Goal: Information Seeking & Learning: Learn about a topic

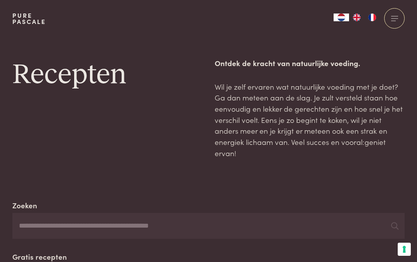
click at [28, 226] on input "Zoeken" at bounding box center [208, 226] width 392 height 26
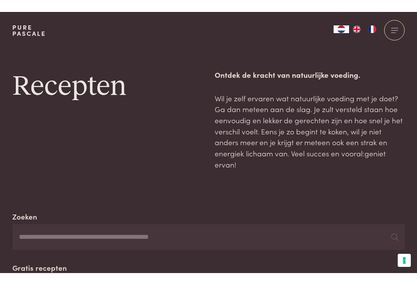
scroll to position [22, 0]
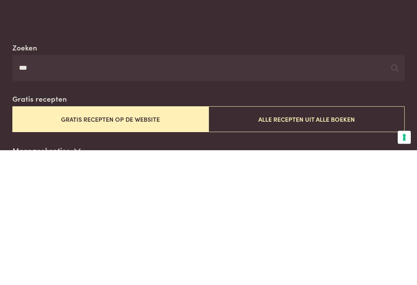
click at [393, 191] on input "***" at bounding box center [208, 204] width 392 height 26
click at [395, 191] on input "***" at bounding box center [208, 204] width 392 height 26
type input "***"
click at [393, 200] on icon at bounding box center [394, 203] width 7 height 7
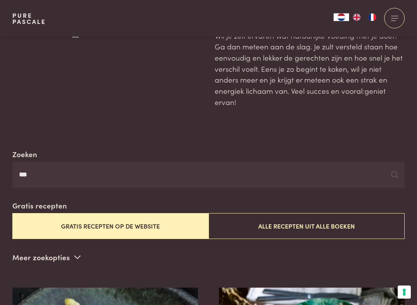
scroll to position [50, 0]
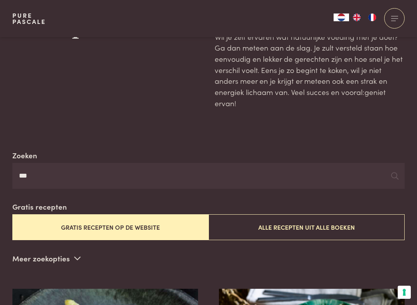
click at [91, 225] on button "Gratis recepten op de website" at bounding box center [110, 227] width 196 height 26
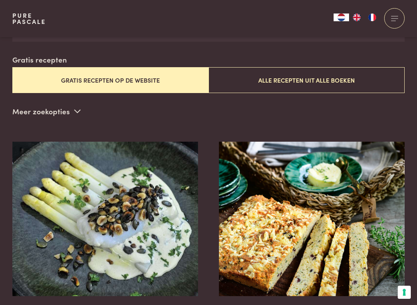
scroll to position [197, 0]
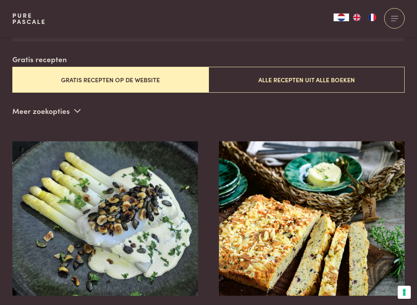
click at [325, 83] on button "Alle recepten uit alle boeken" at bounding box center [306, 80] width 196 height 26
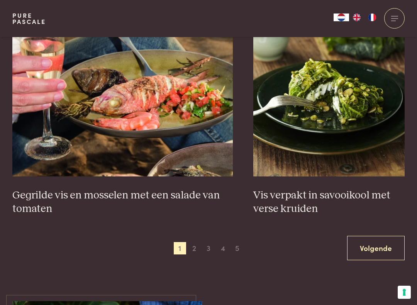
scroll to position [1345, 0]
click at [369, 248] on link "Volgende" at bounding box center [375, 247] width 57 height 24
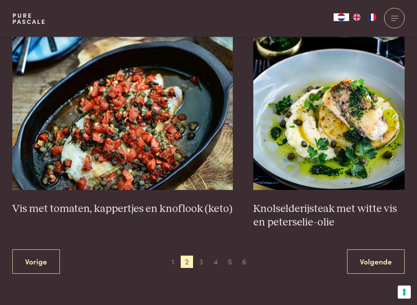
scroll to position [1358, 0]
click at [369, 254] on link "Volgende" at bounding box center [375, 261] width 57 height 24
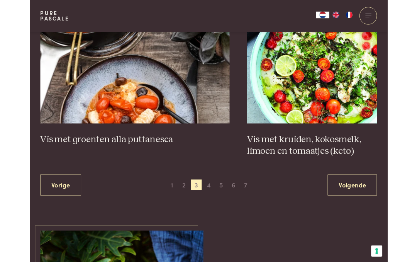
scroll to position [1444, 0]
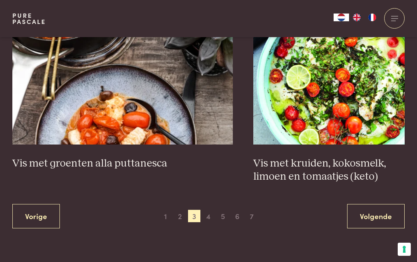
click at [378, 204] on link "Volgende" at bounding box center [375, 216] width 57 height 24
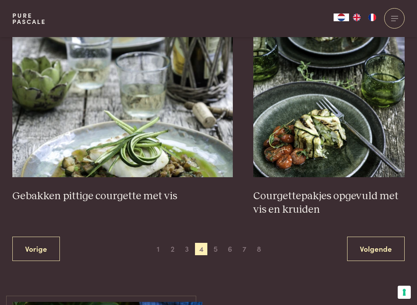
scroll to position [1376, 0]
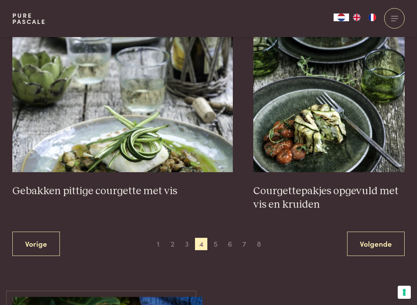
click at [379, 233] on link "Volgende" at bounding box center [375, 243] width 57 height 24
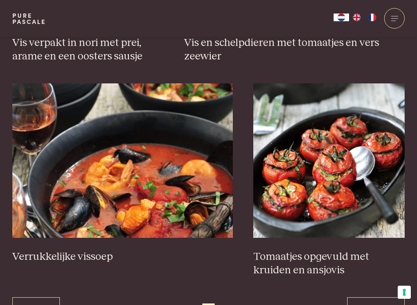
scroll to position [1336, 0]
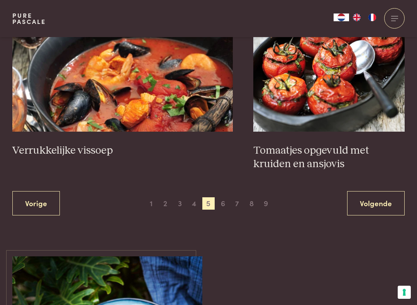
click at [376, 199] on link "Volgende" at bounding box center [375, 203] width 57 height 24
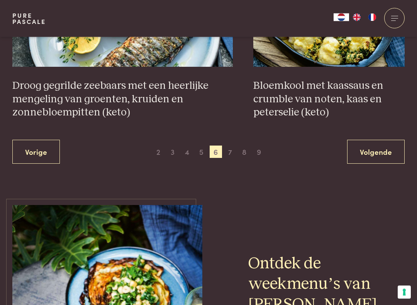
scroll to position [1479, 0]
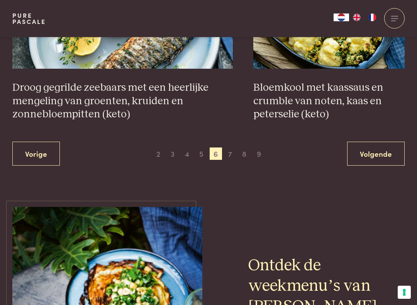
click at [381, 149] on link "Volgende" at bounding box center [375, 154] width 57 height 24
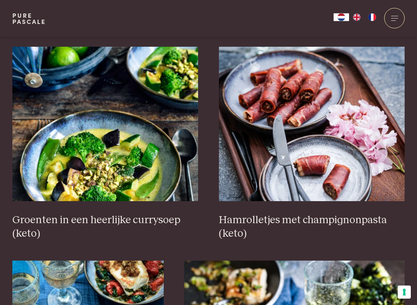
scroll to position [922, 0]
